Goal: Navigation & Orientation: Understand site structure

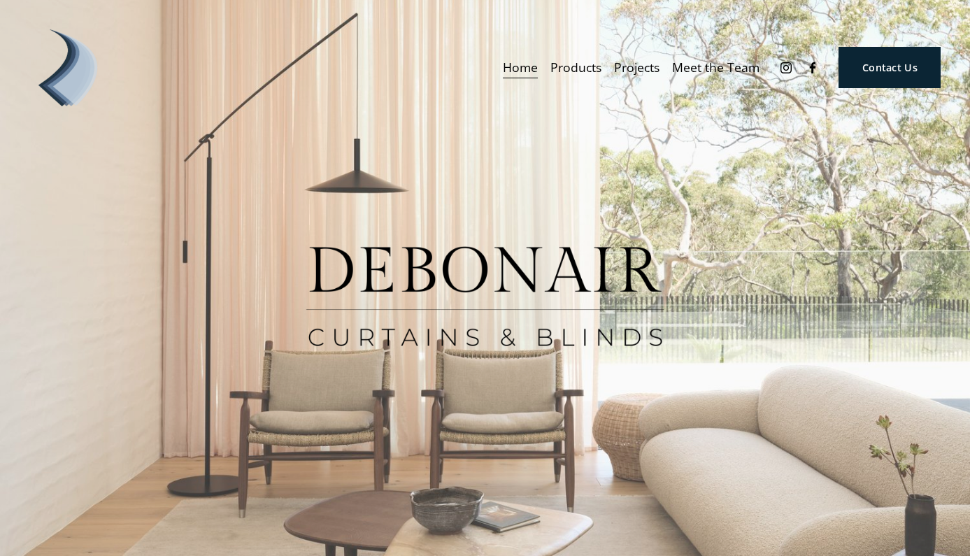
click at [0, 0] on span "Awnings" at bounding box center [0, 0] width 0 height 0
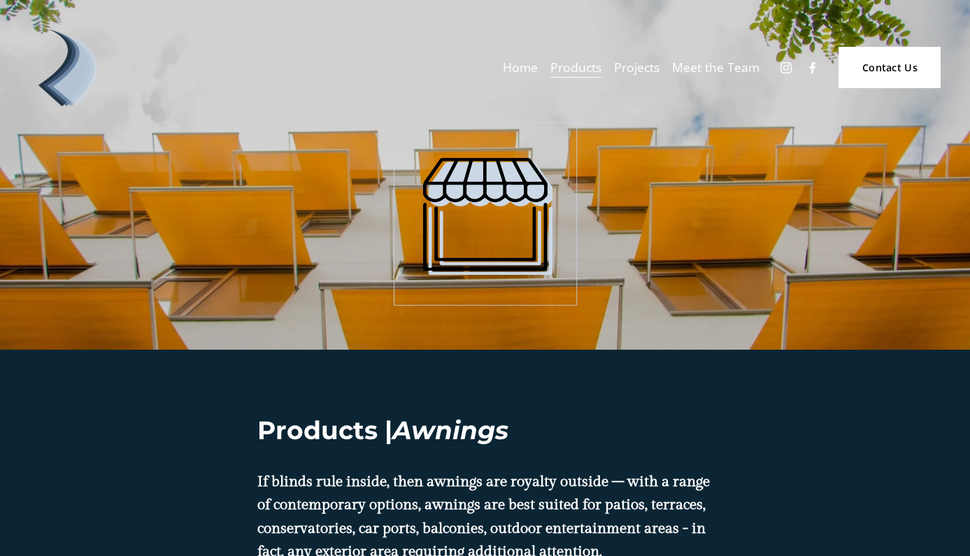
click at [0, 0] on span "External Window Treatments" at bounding box center [0, 0] width 0 height 0
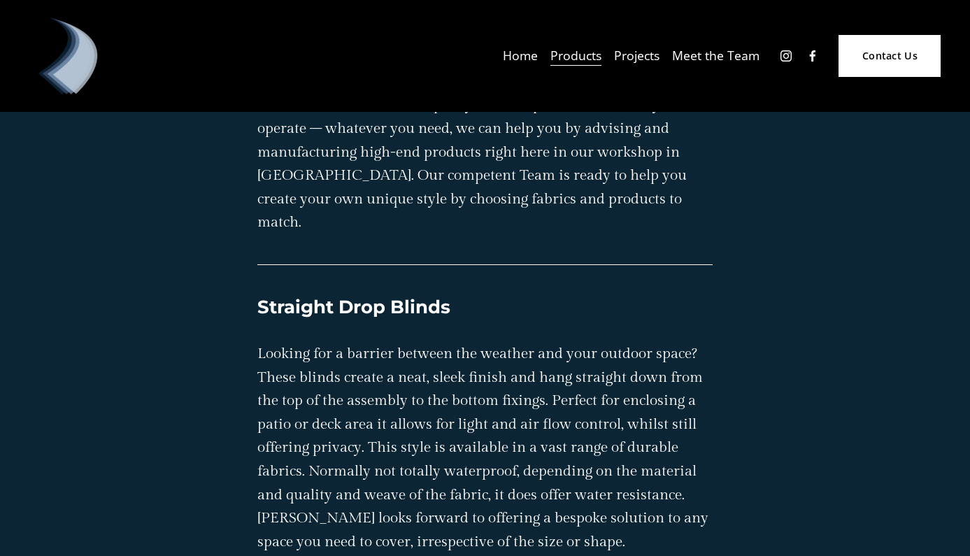
scroll to position [436, 0]
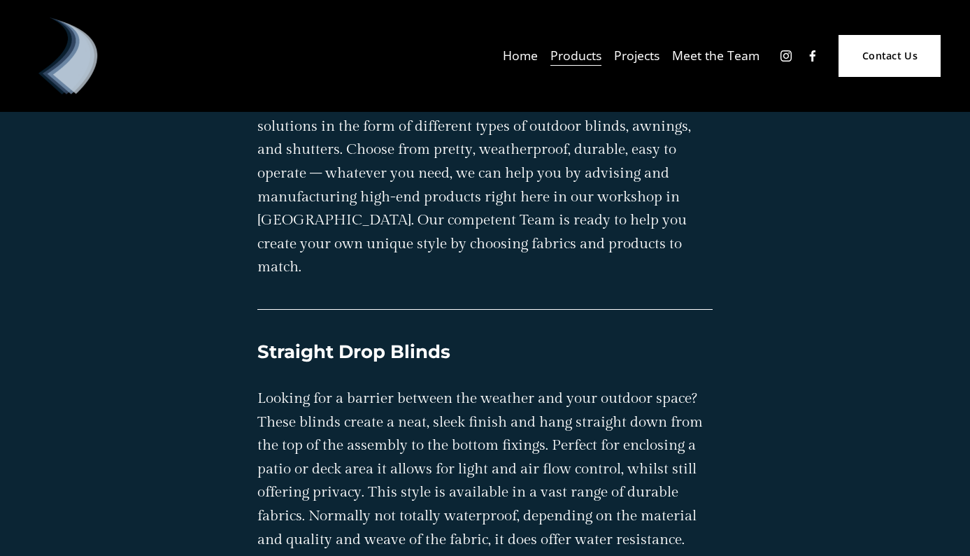
click at [639, 54] on link "Projects" at bounding box center [636, 55] width 45 height 24
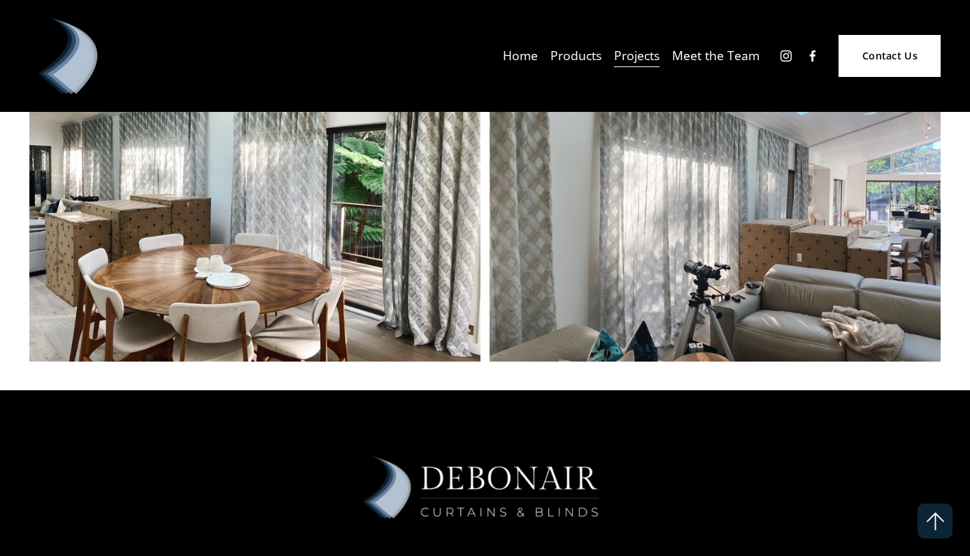
scroll to position [9712, 0]
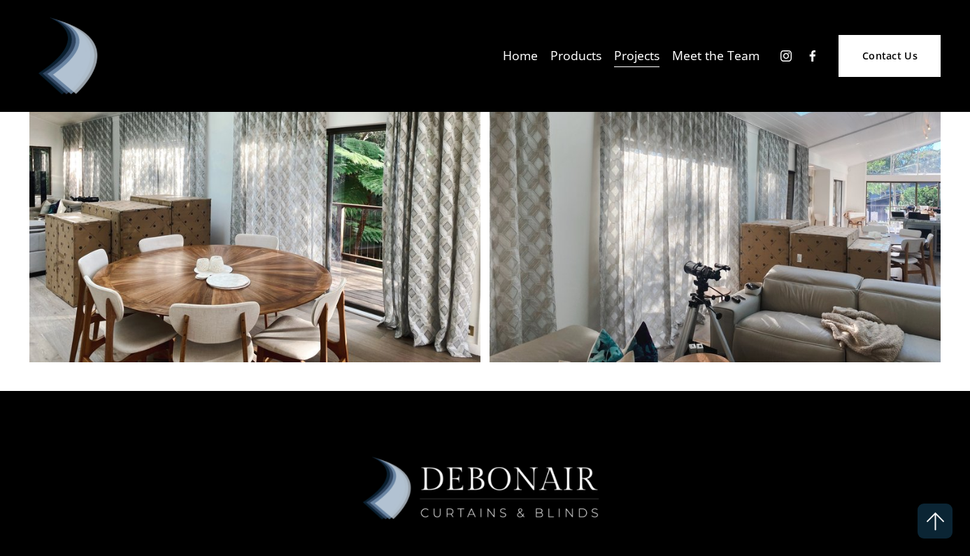
click at [700, 58] on link "Meet the Team" at bounding box center [715, 55] width 87 height 24
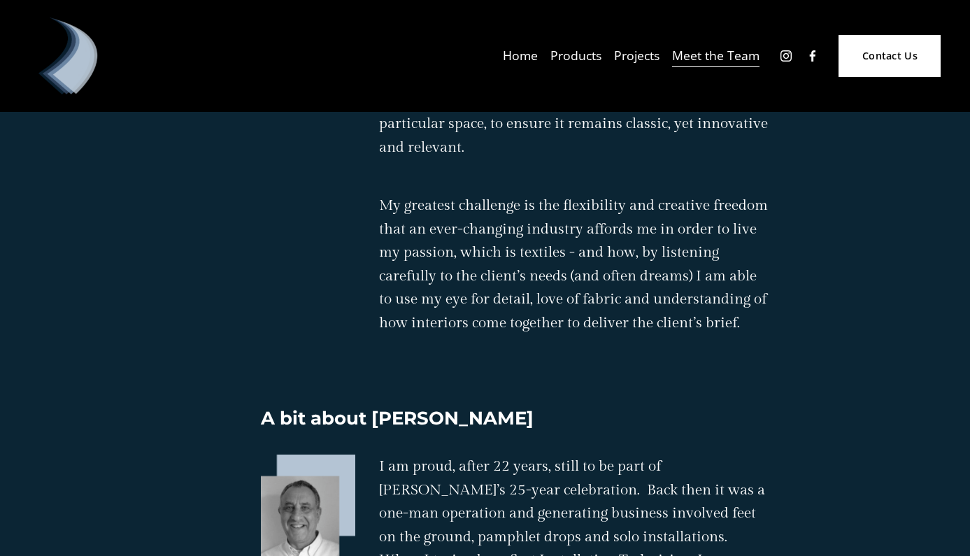
scroll to position [1253, 0]
